Goal: Find specific page/section: Find specific page/section

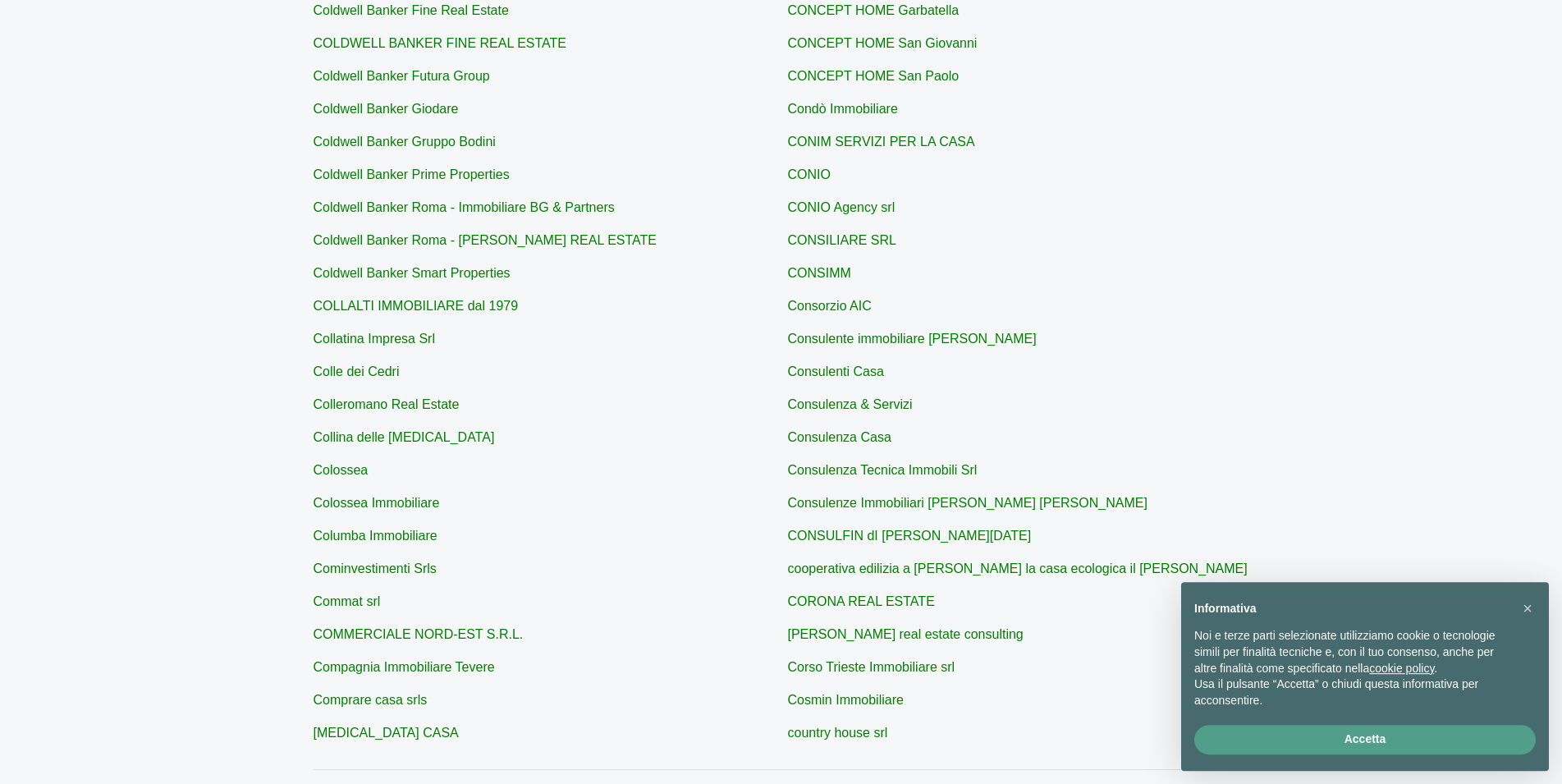
scroll to position [335, 0]
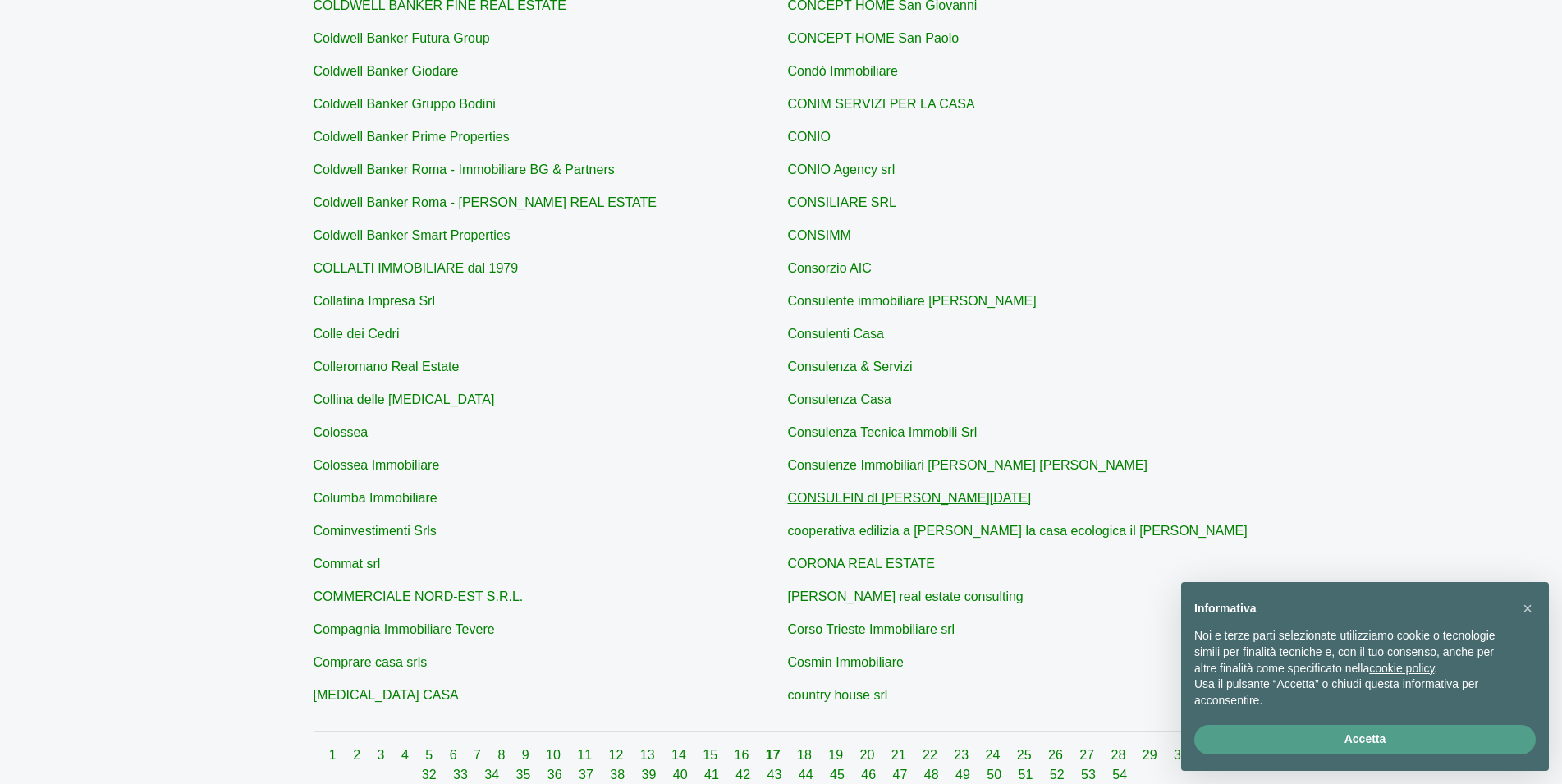
click at [935, 495] on link "CONSULFIN dI [PERSON_NAME][DATE]" at bounding box center [910, 498] width 243 height 14
type input "CONSULFIN dI [PERSON_NAME][DATE]"
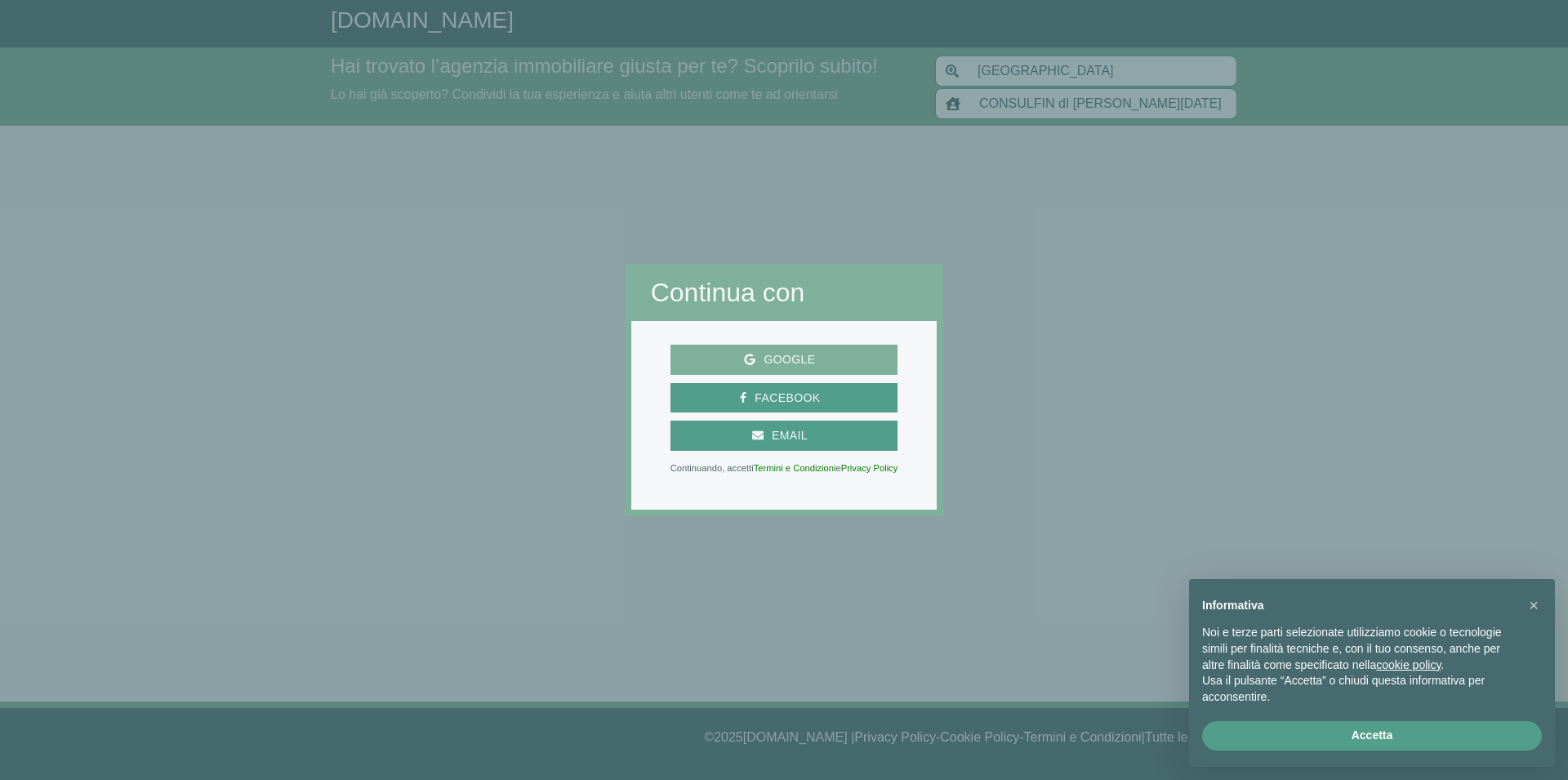
click at [793, 353] on span "Google" at bounding box center [789, 360] width 68 height 21
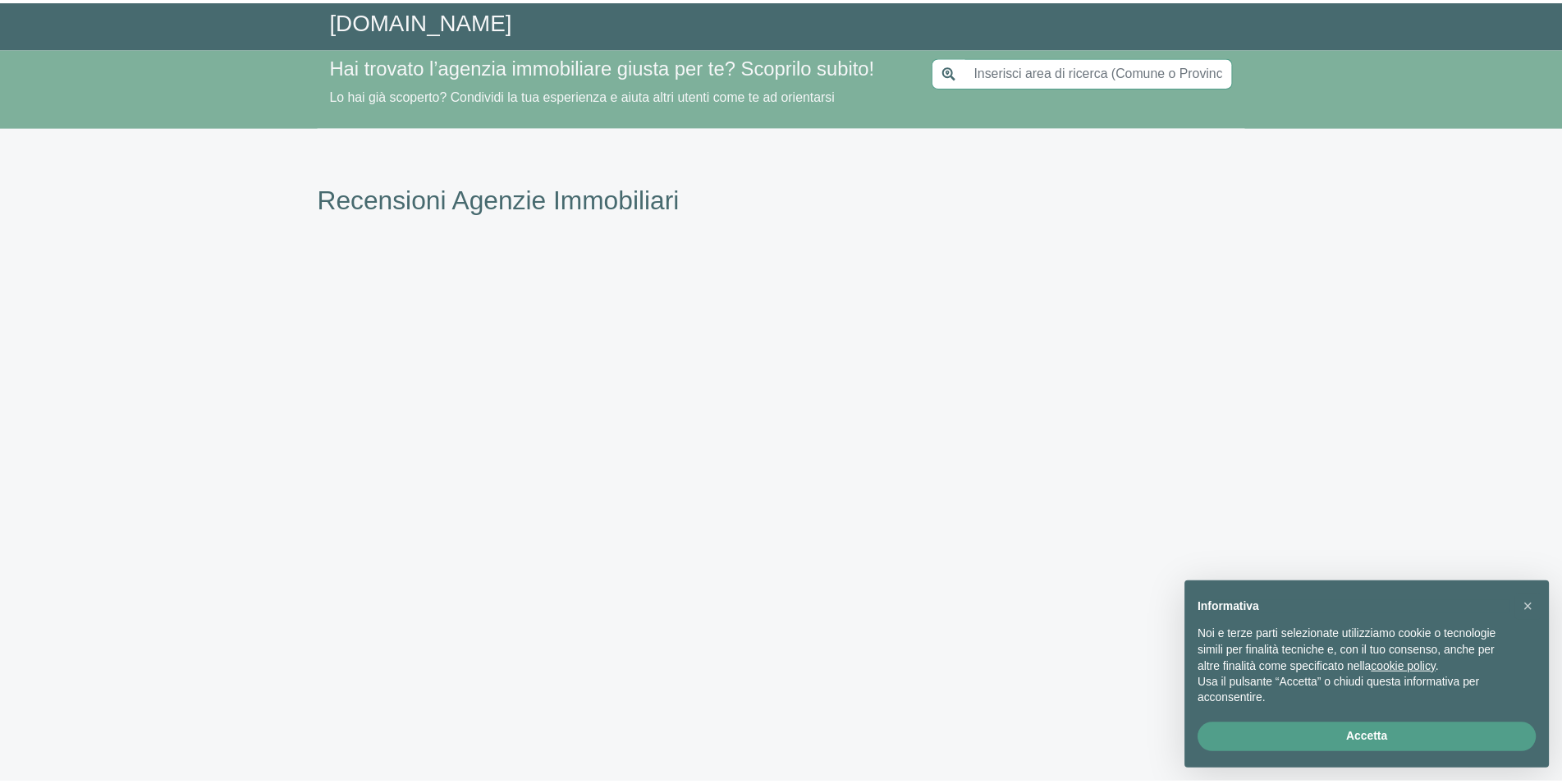
scroll to position [335, 0]
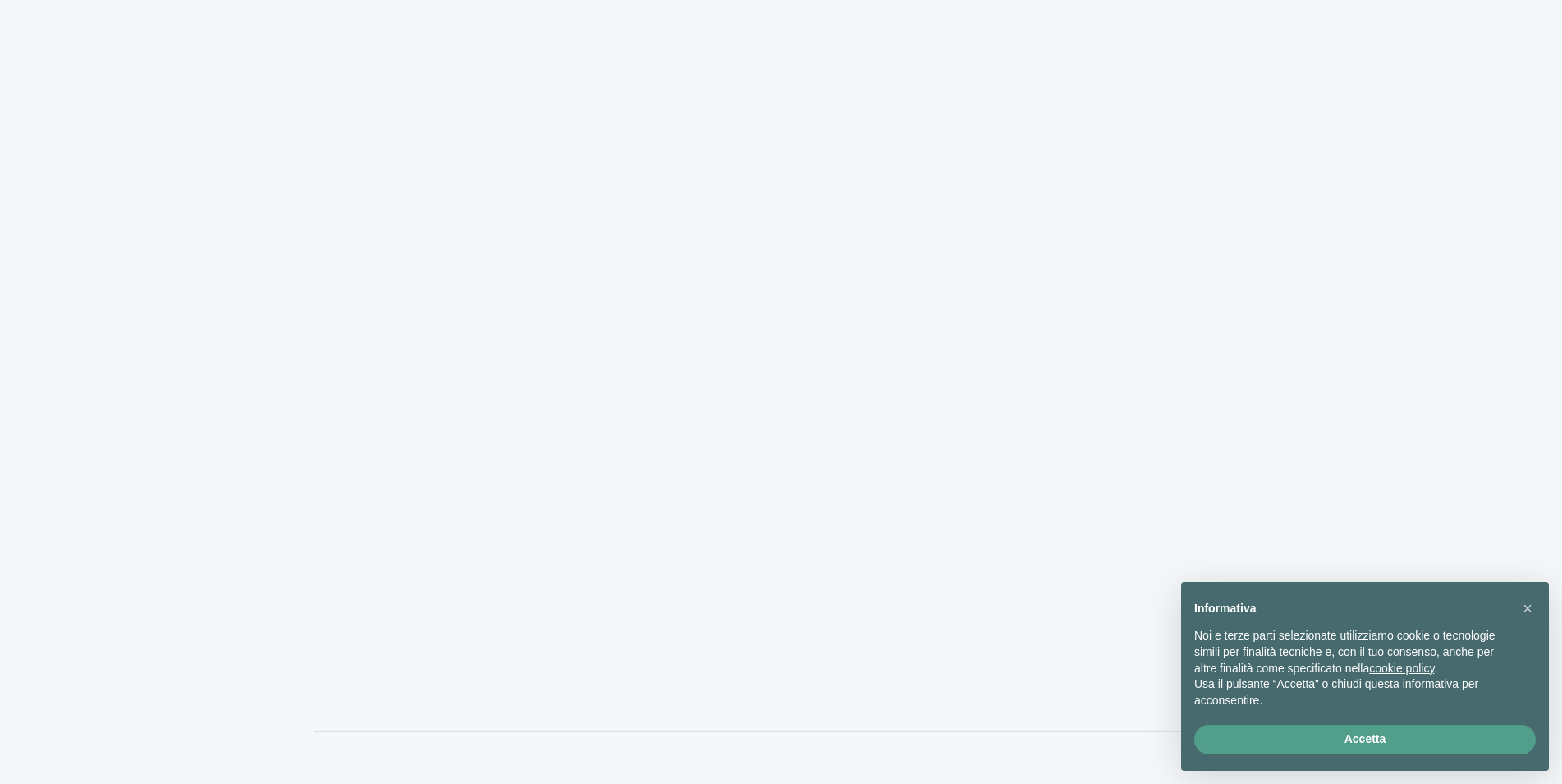
type input "[GEOGRAPHIC_DATA]"
